Goal: Communication & Community: Ask a question

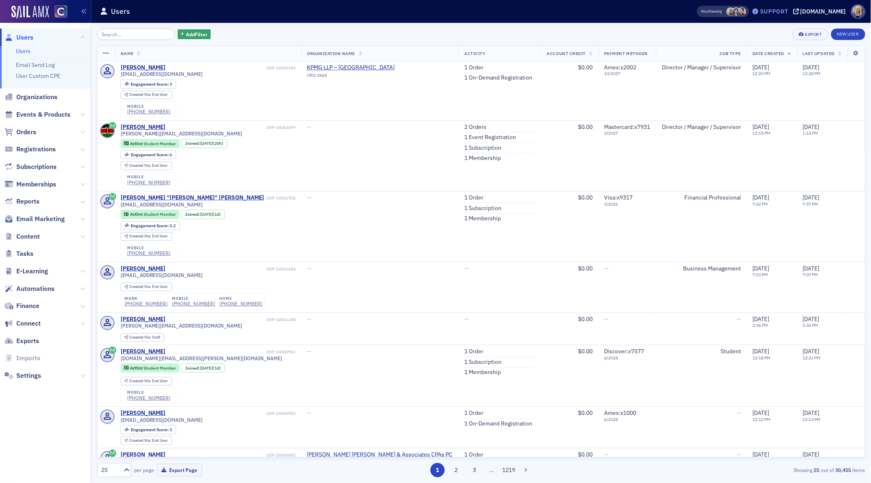
click at [778, 12] on div "Support" at bounding box center [774, 11] width 28 height 7
click at [772, 51] on span "Live Chat" at bounding box center [786, 51] width 44 height 7
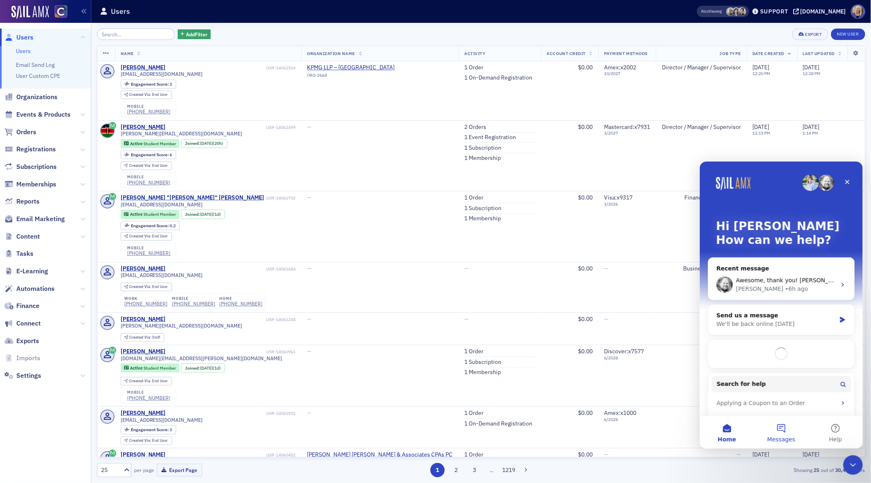
click at [781, 430] on button "Messages" at bounding box center [781, 431] width 54 height 33
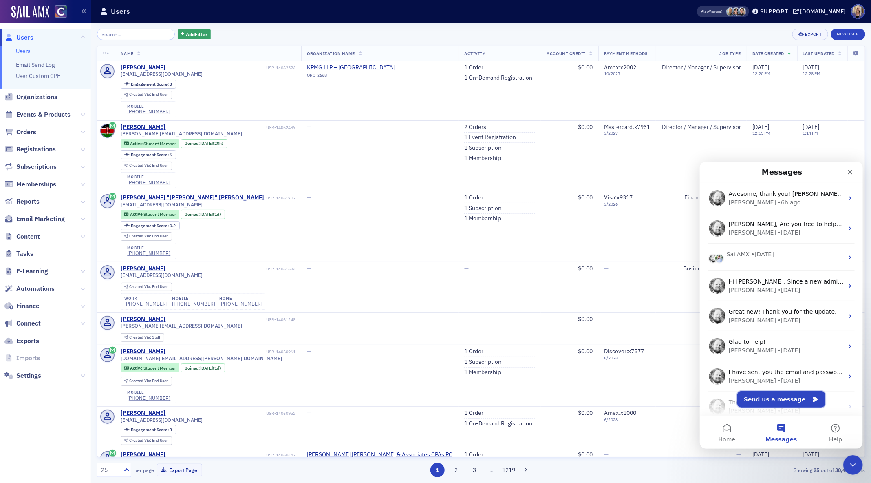
click at [772, 393] on button "Send us a message" at bounding box center [781, 399] width 88 height 16
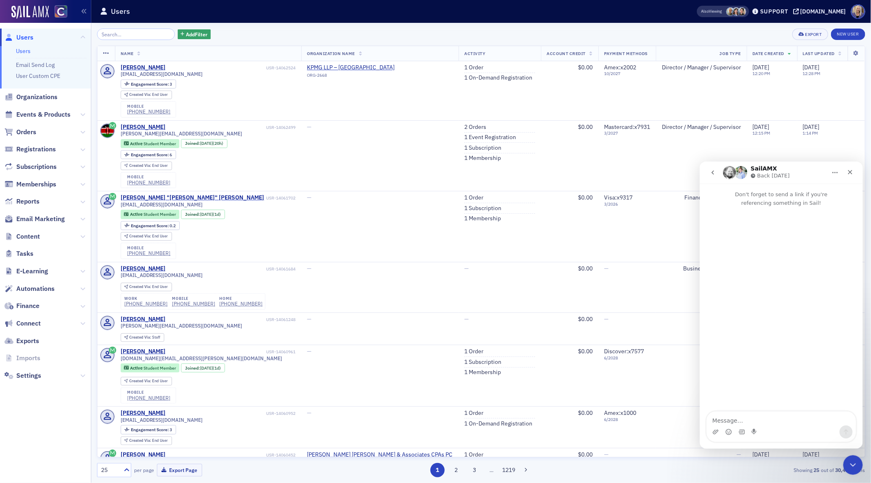
click at [742, 415] on textarea "Message…" at bounding box center [780, 418] width 149 height 14
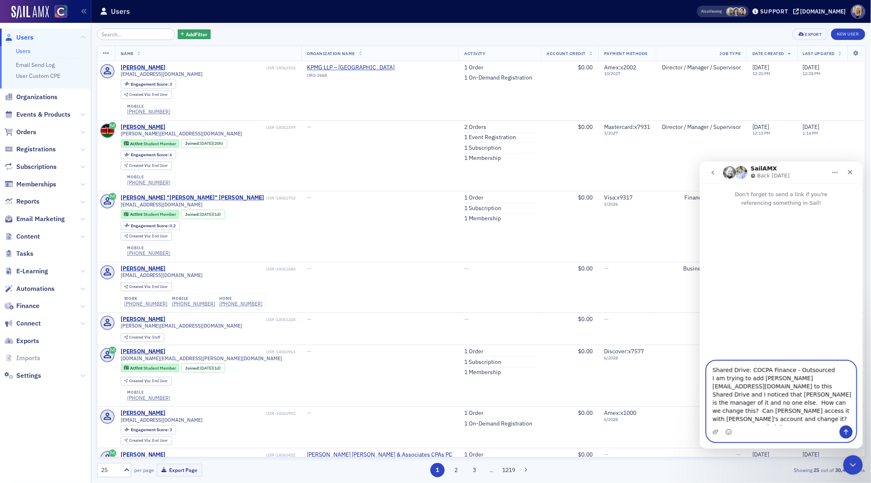
type textarea "Shared Drive: COCPA Finance - Outsourced I am trying to add [PERSON_NAME][EMAIL…"
click at [850, 428] on button "Send a message…" at bounding box center [845, 431] width 13 height 13
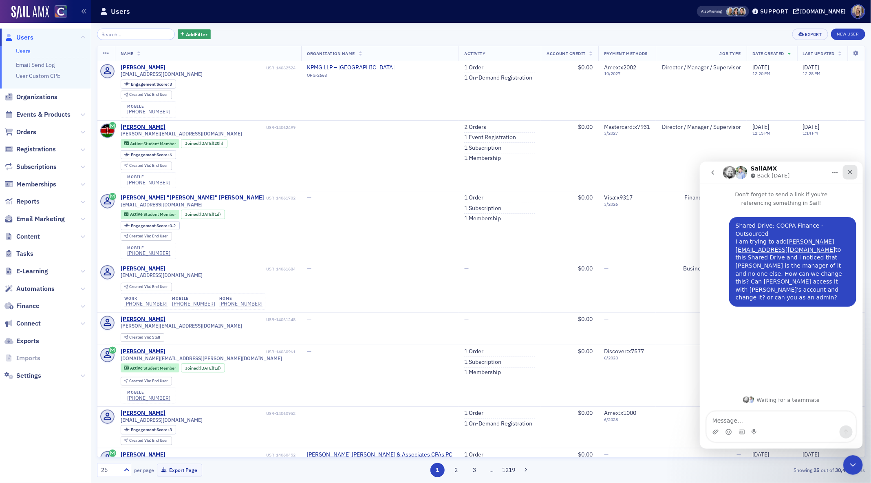
click at [852, 169] on icon "Close" at bounding box center [850, 171] width 7 height 7
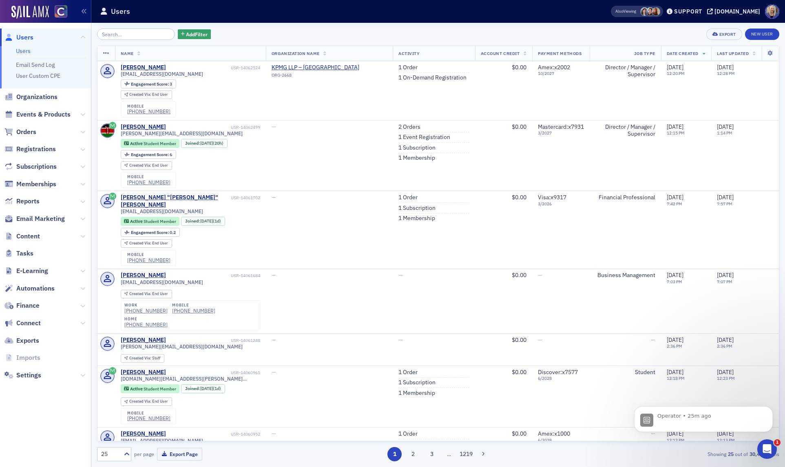
scroll to position [71, 0]
